Goal: Navigation & Orientation: Find specific page/section

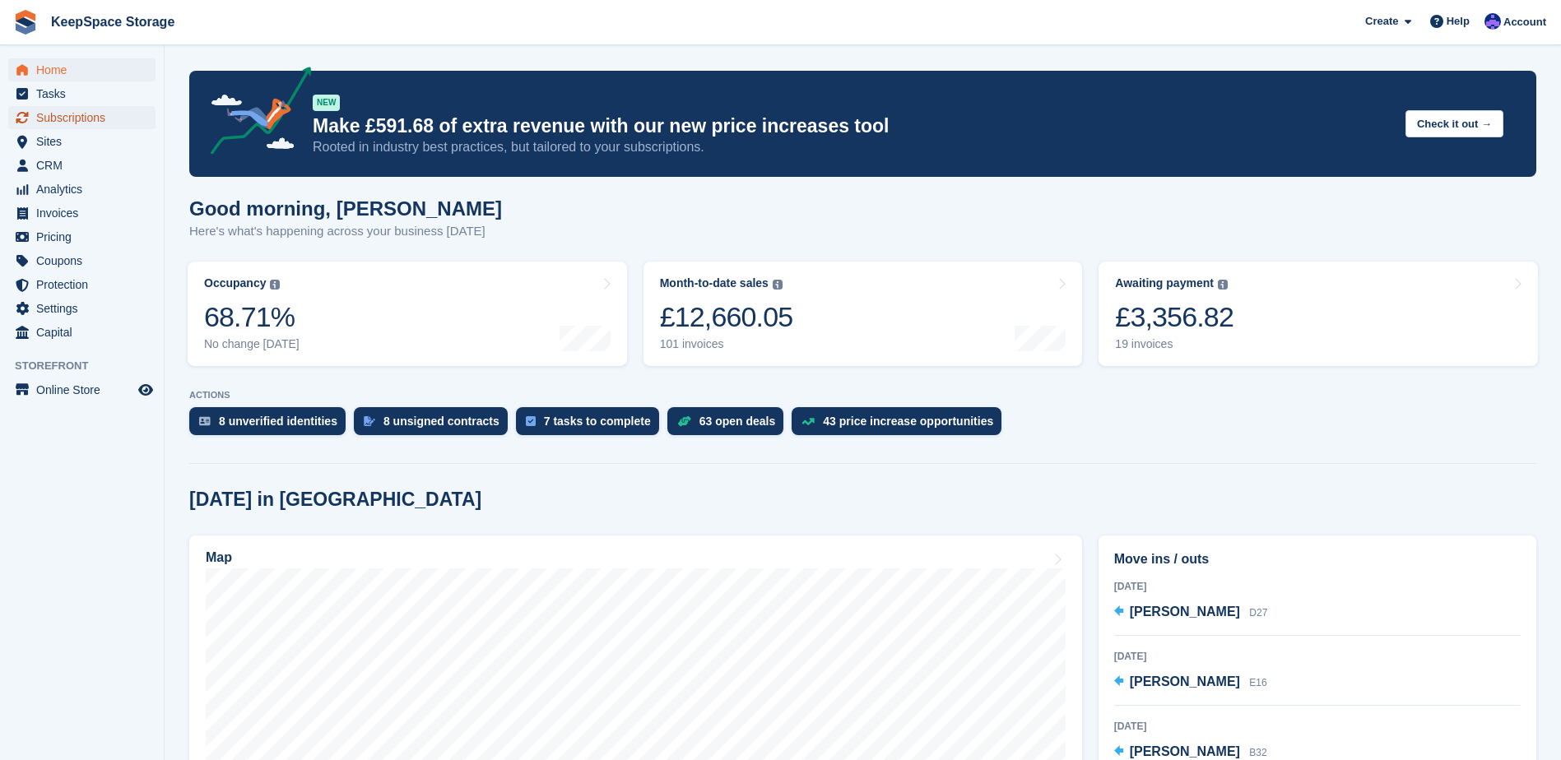
click at [88, 111] on span "Subscriptions" at bounding box center [85, 117] width 99 height 23
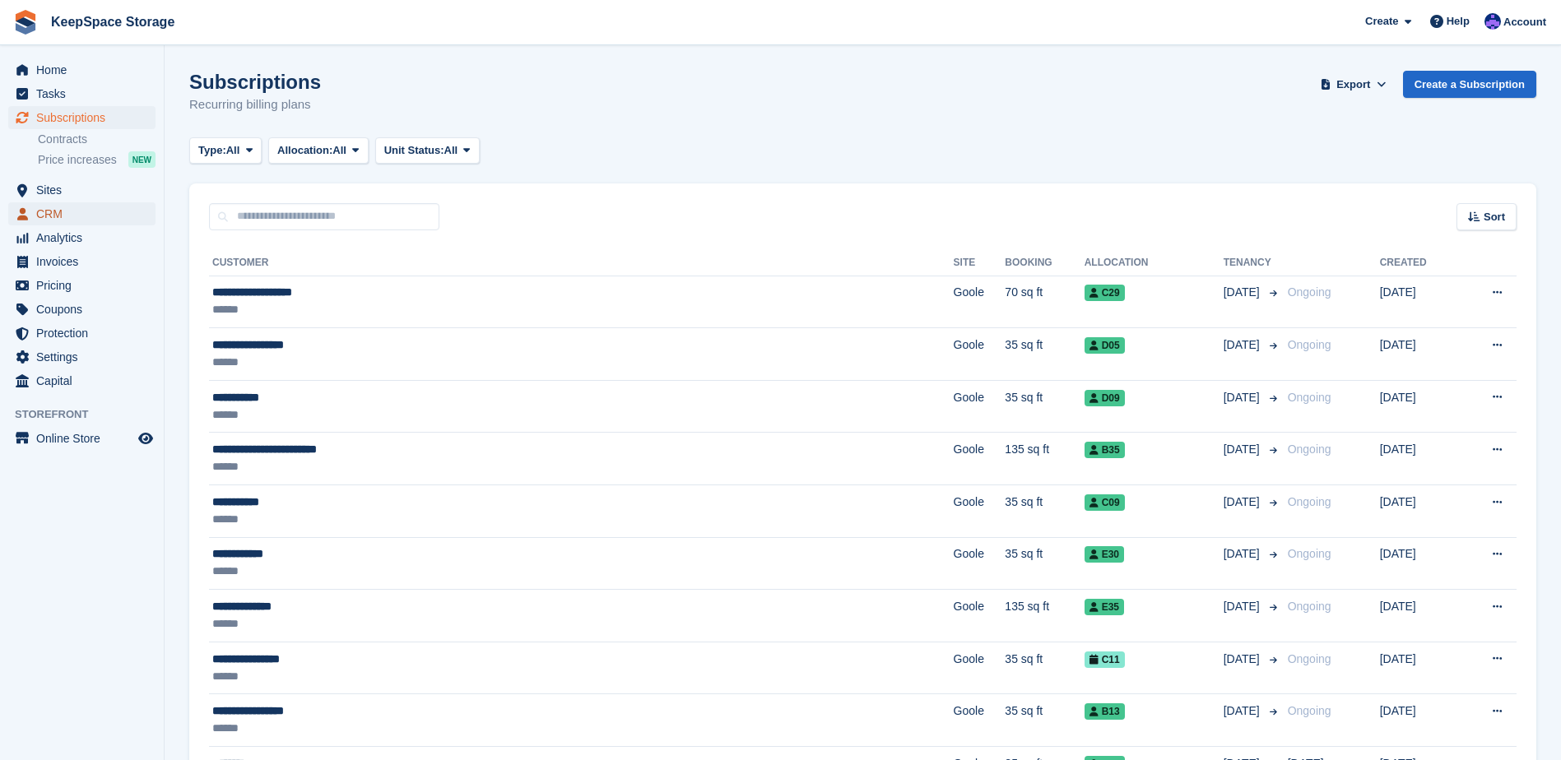
click at [77, 214] on span "CRM" at bounding box center [85, 213] width 99 height 23
